Goal: Download file/media

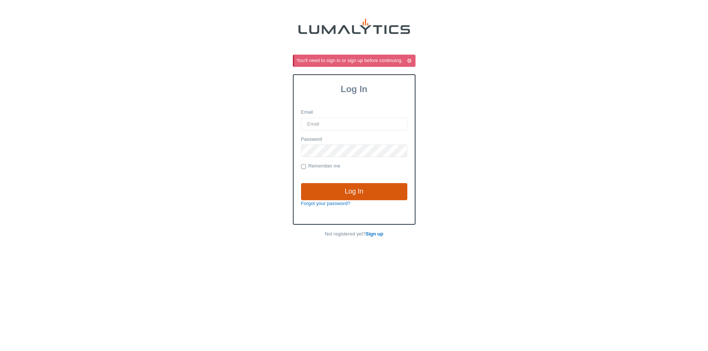
type input "nmorgan@valleytruckparts.com"
click at [333, 191] on input "Log In" at bounding box center [354, 191] width 106 height 17
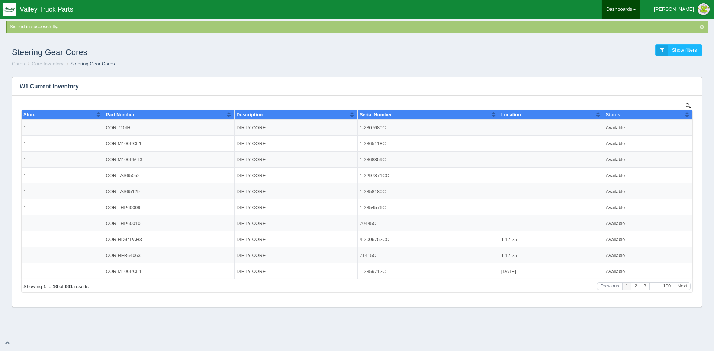
click at [640, 6] on link "Dashboards" at bounding box center [620, 9] width 39 height 19
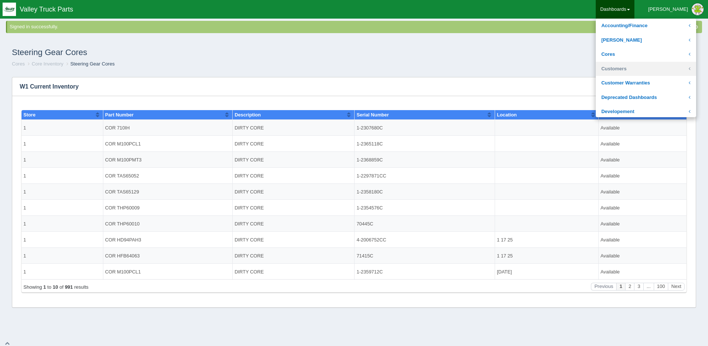
click at [643, 66] on link "Customers" at bounding box center [646, 69] width 100 height 14
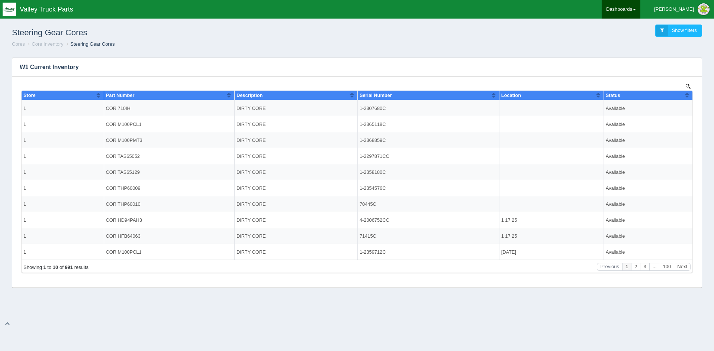
click at [640, 13] on link "Dashboards" at bounding box center [620, 9] width 39 height 19
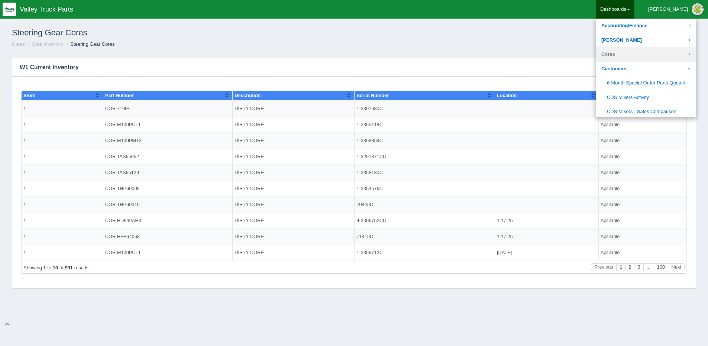
click at [647, 59] on link "Cores" at bounding box center [646, 54] width 100 height 14
click at [646, 70] on link "Core Inventory" at bounding box center [646, 69] width 100 height 14
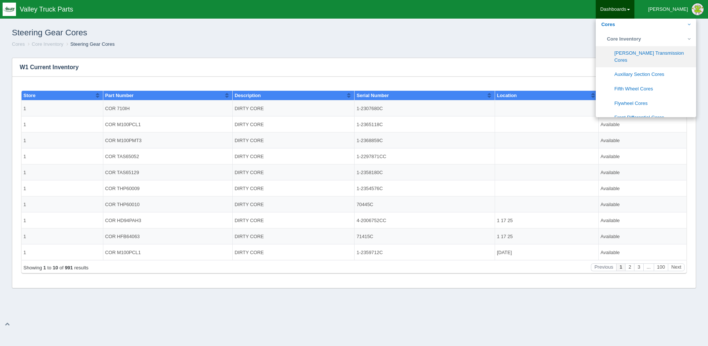
scroll to position [74, 0]
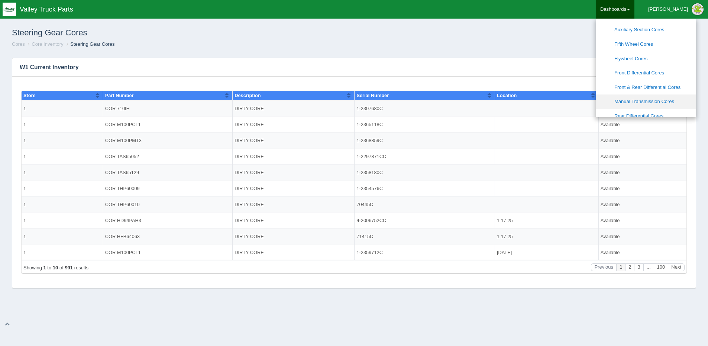
click at [650, 94] on link "Manual Transmission Cores" at bounding box center [646, 101] width 100 height 14
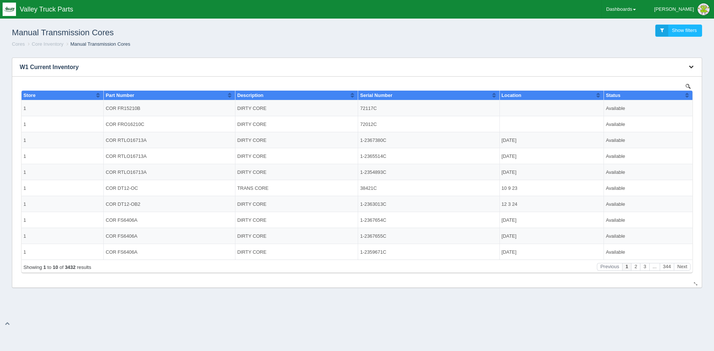
click at [689, 66] on icon "button" at bounding box center [690, 66] width 5 height 5
click at [658, 79] on link "Download CSV" at bounding box center [665, 78] width 59 height 11
